Goal: Transaction & Acquisition: Purchase product/service

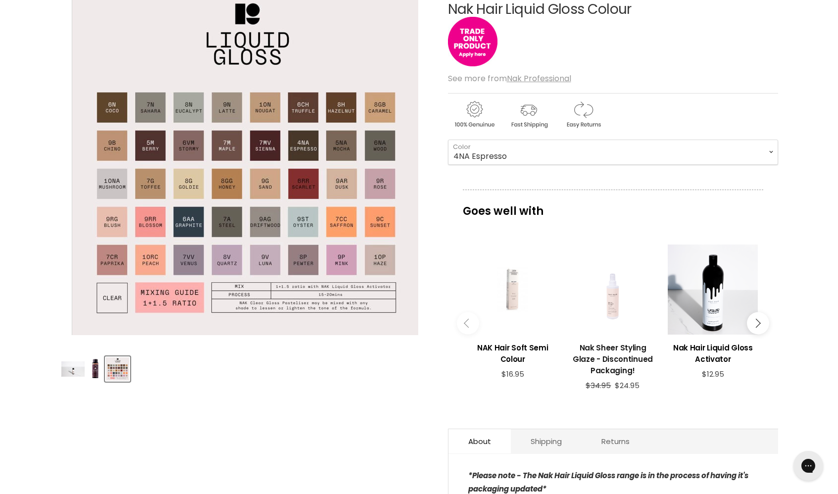
click at [615, 355] on h3 "Nak Sheer Styling Glaze - Discontinued Packaging!" at bounding box center [613, 359] width 90 height 34
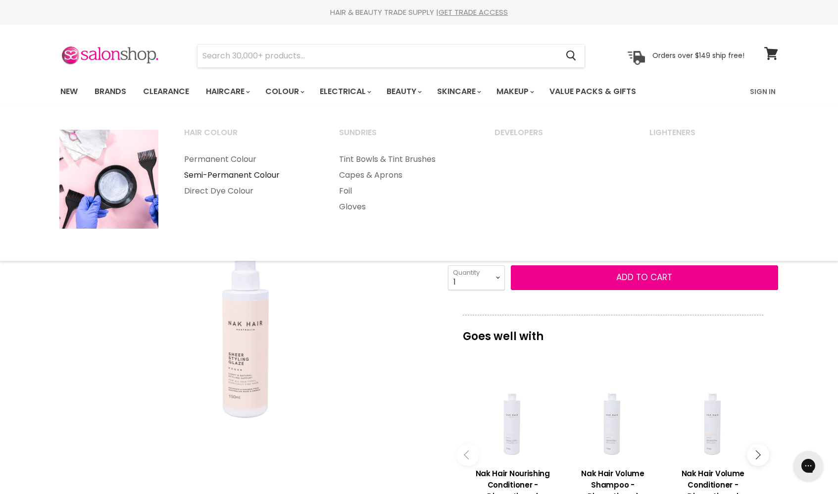
click at [236, 174] on link "Semi-Permanent Colour" at bounding box center [248, 175] width 153 height 16
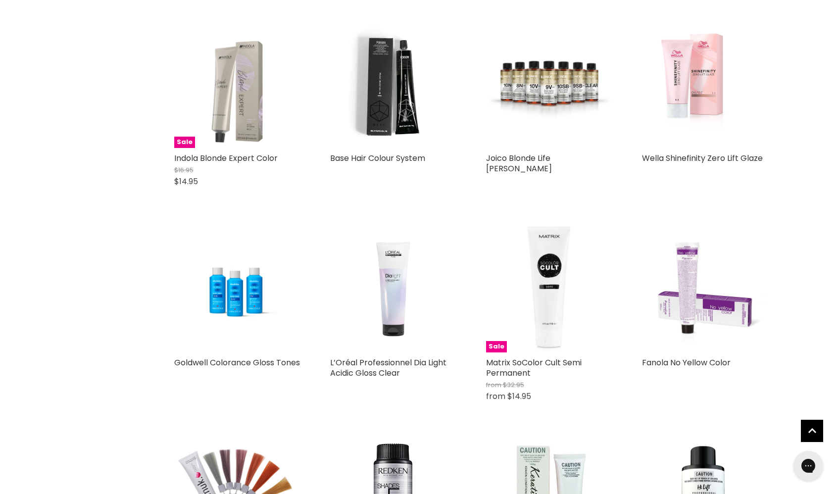
scroll to position [648, 0]
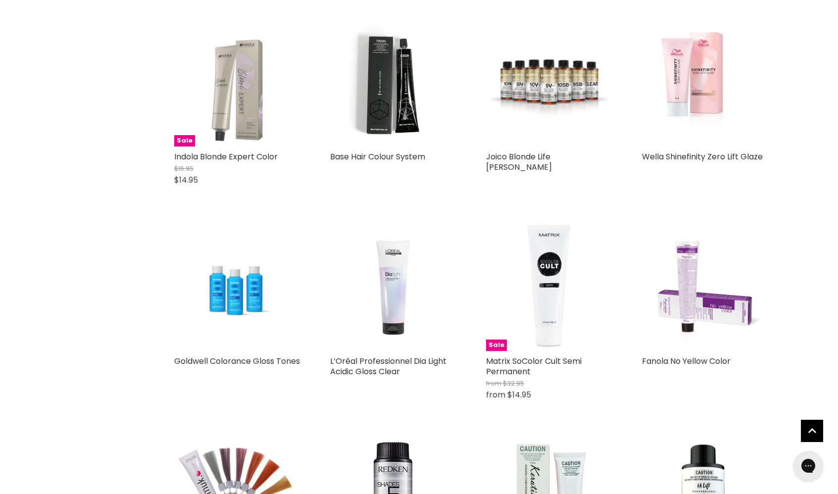
click at [237, 299] on img "Main content" at bounding box center [237, 288] width 126 height 82
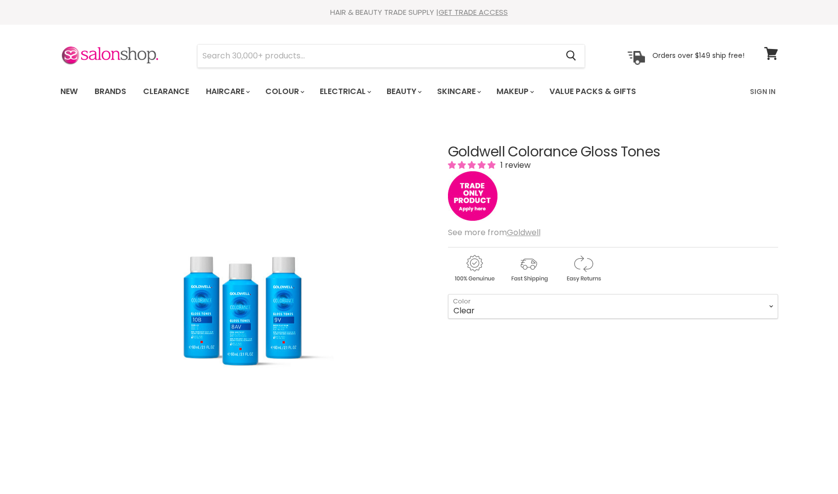
click at [243, 325] on img "Goldwell Colorance Gloss Tones image. Click or Scroll to Zoom." at bounding box center [244, 304] width 281 height 183
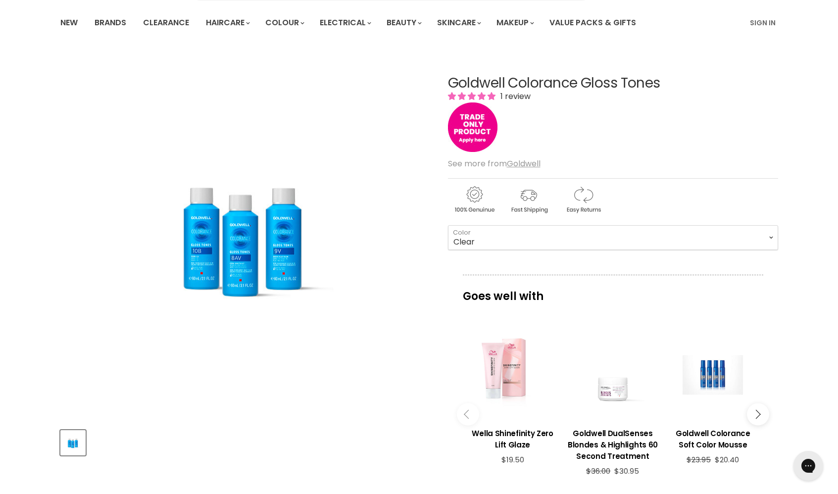
scroll to position [70, 0]
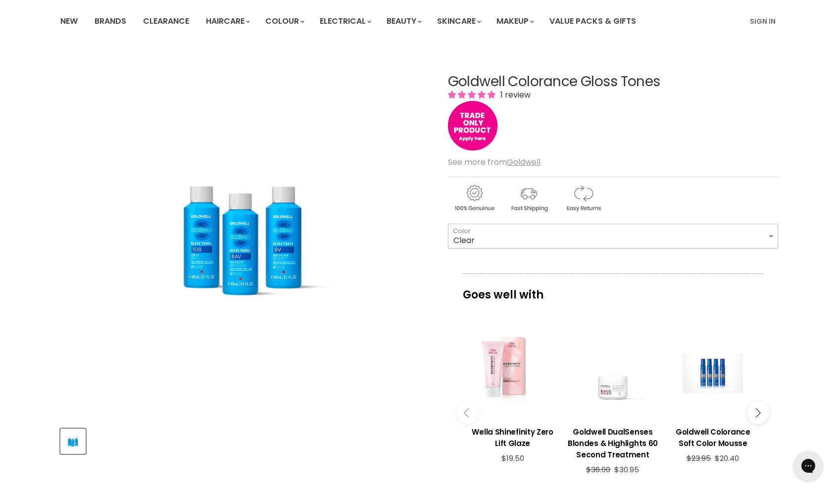
click at [770, 234] on select "Clear 8AV 8GPK 8V 8VPK 9BN 9CP 9PN 9PV 9S 9V 10AV 10B 10BN 10PV" at bounding box center [613, 236] width 330 height 25
click at [448, 224] on select "Clear 8AV 8GPK 8V 8VPK 9BN 9CP 9PN 9PV 9S 9V 10AV 10B 10BN 10PV" at bounding box center [613, 236] width 330 height 25
click at [771, 232] on select "Clear 8AV 8GPK 8V 8VPK 9BN 9CP 9PN 9PV 9S 9V 10AV 10B 10BN 10PV" at bounding box center [613, 236] width 330 height 25
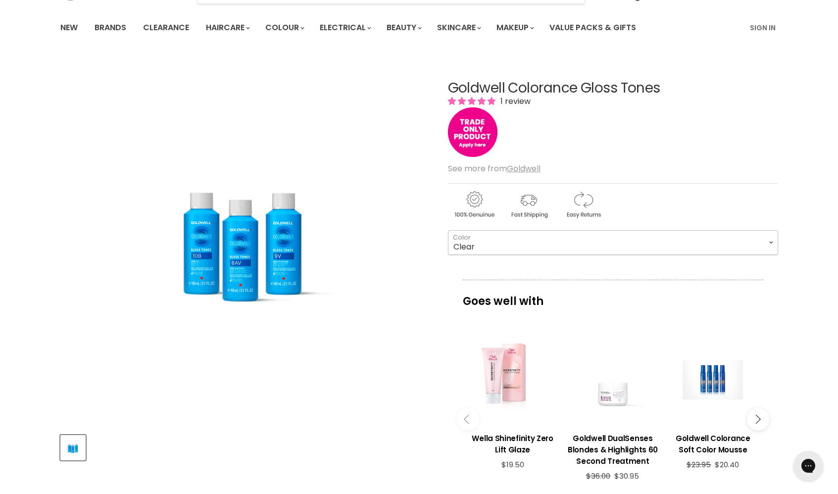
scroll to position [0, 0]
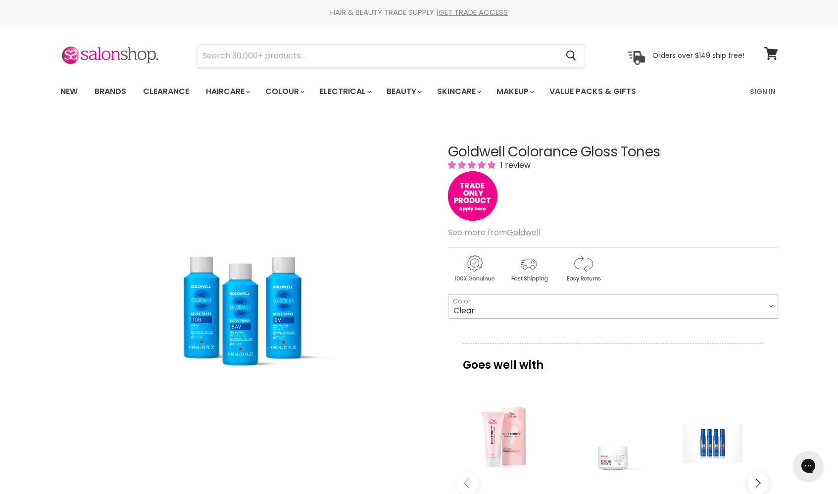
click at [763, 305] on select "Clear 8AV 8GPK 8V 8VPK 9BN 9CP 9PN 9PV 9S 9V 10AV 10B 10BN 10PV" at bounding box center [613, 306] width 330 height 25
